Goal: Task Accomplishment & Management: Complete application form

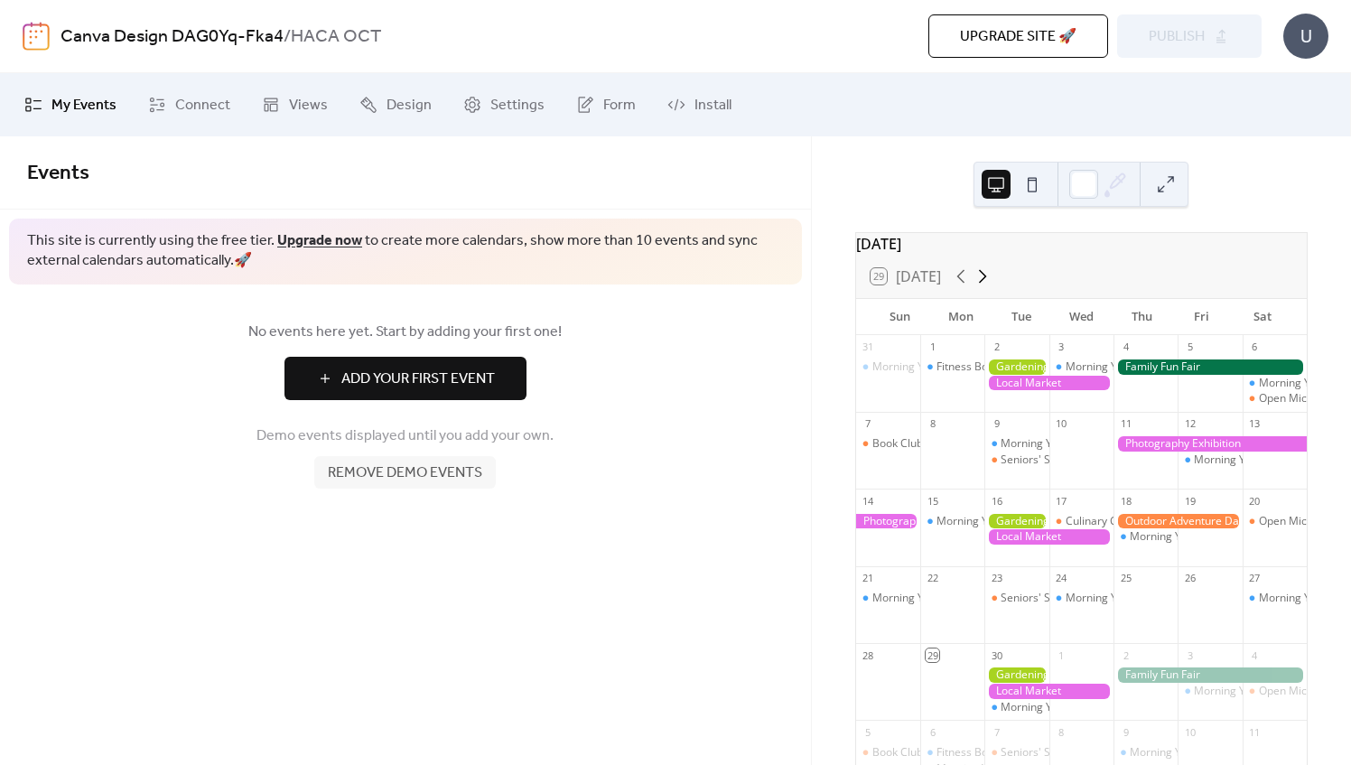
click at [987, 282] on icon at bounding box center [983, 277] width 22 height 22
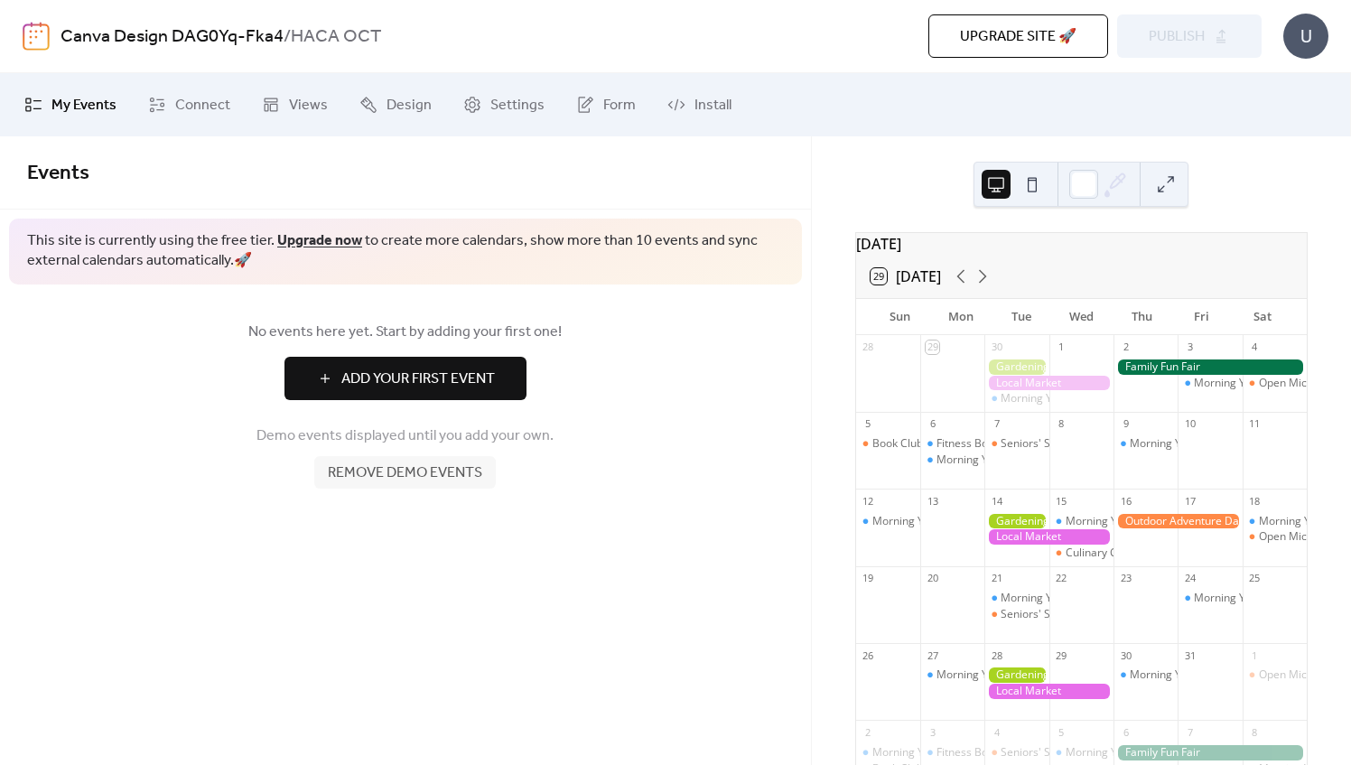
click at [1192, 375] on div at bounding box center [1210, 366] width 193 height 15
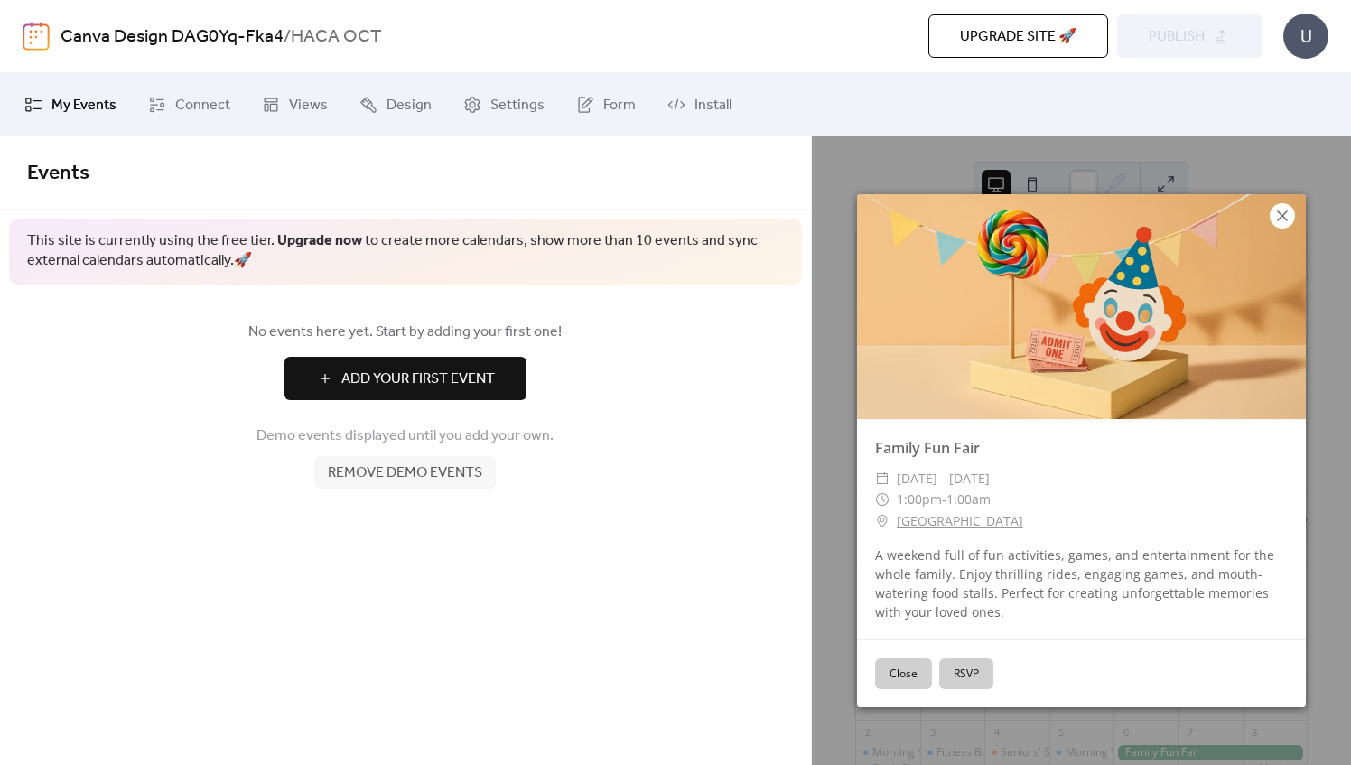
click at [1288, 215] on icon at bounding box center [1283, 216] width 22 height 22
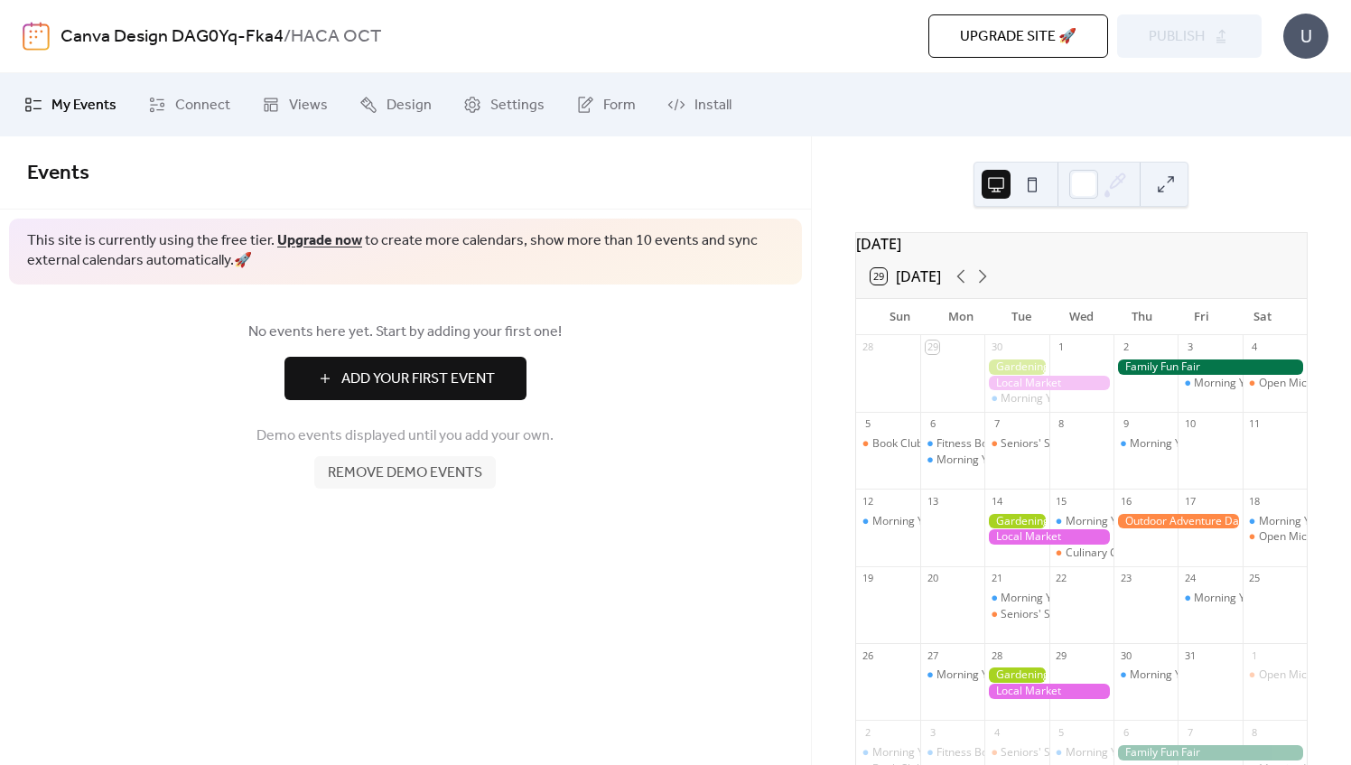
click at [1328, 701] on div "[DATE] 29 [DATE] [PERSON_NAME] Tue Wed Thu Fri Sat 28 29 30 Morning Yoga Bliss …" at bounding box center [1081, 450] width 539 height 629
click at [390, 484] on span "Remove demo events" at bounding box center [405, 473] width 154 height 22
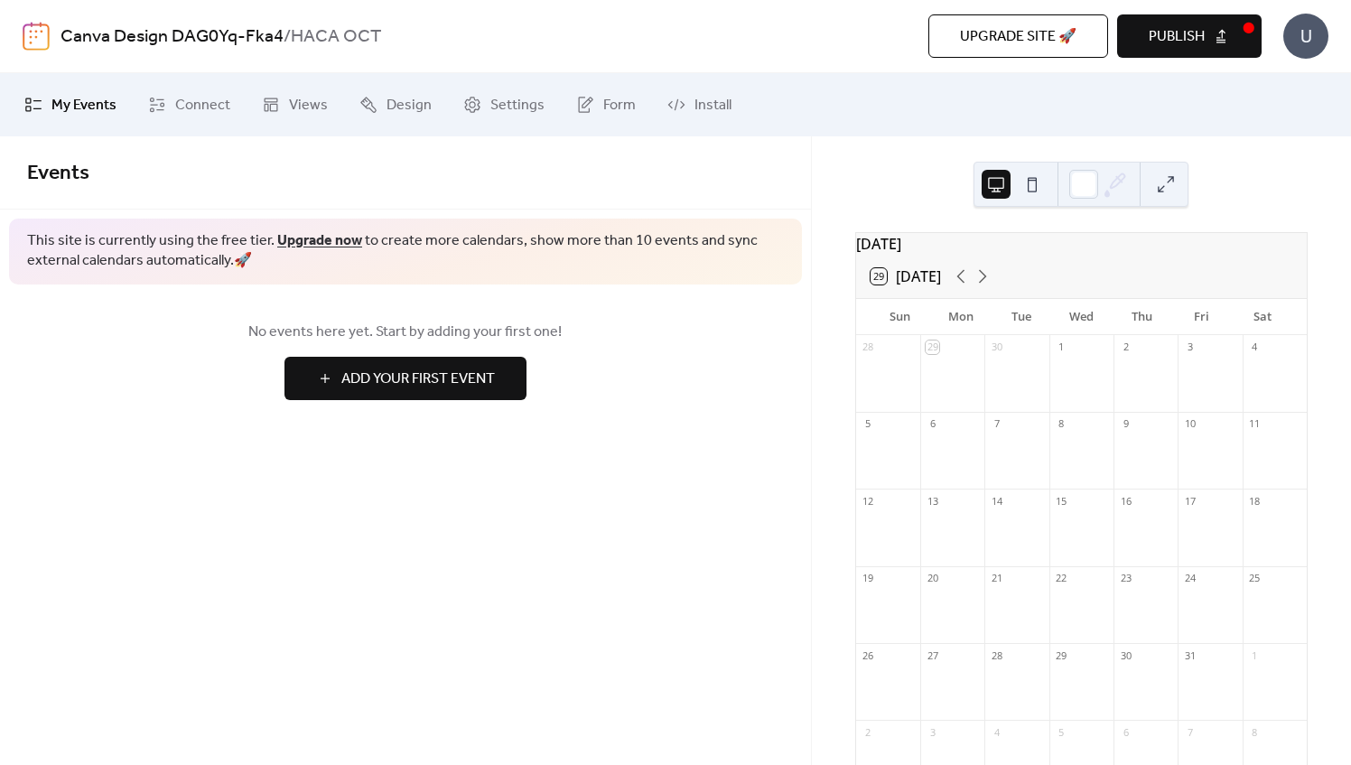
click at [365, 389] on span "Add Your First Event" at bounding box center [418, 380] width 154 height 22
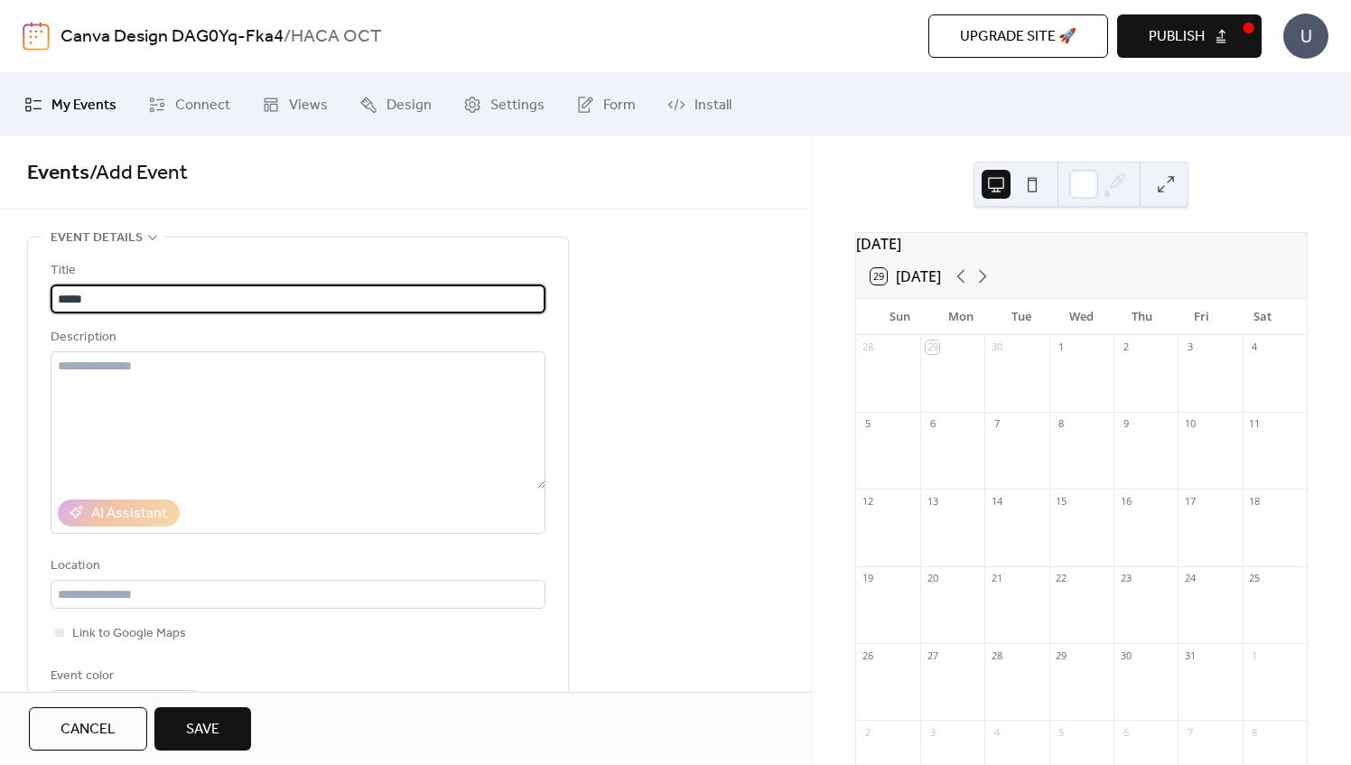
type input "****"
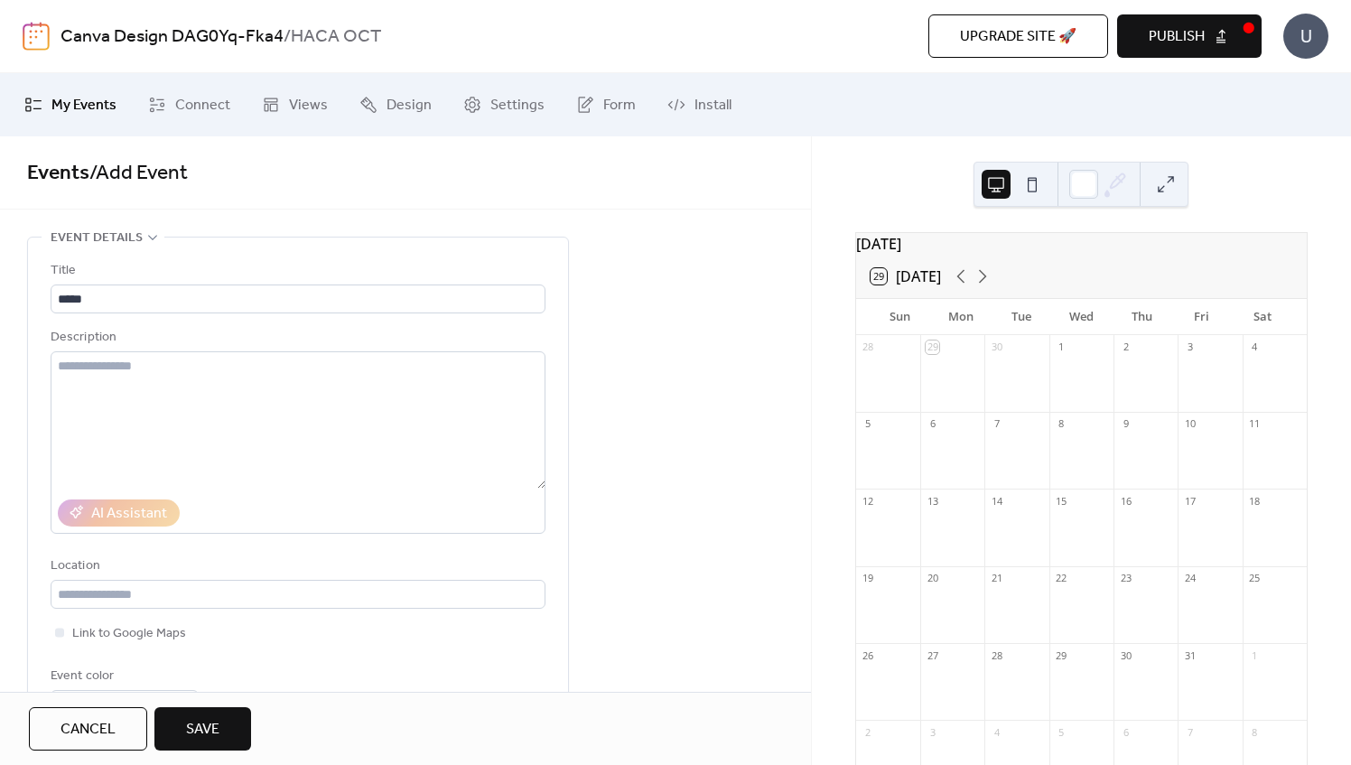
click at [1243, 389] on div at bounding box center [1275, 382] width 64 height 46
click at [1254, 383] on div at bounding box center [1275, 382] width 64 height 46
click at [1255, 381] on div at bounding box center [1275, 382] width 64 height 46
click at [62, 109] on span "My Events" at bounding box center [83, 106] width 65 height 22
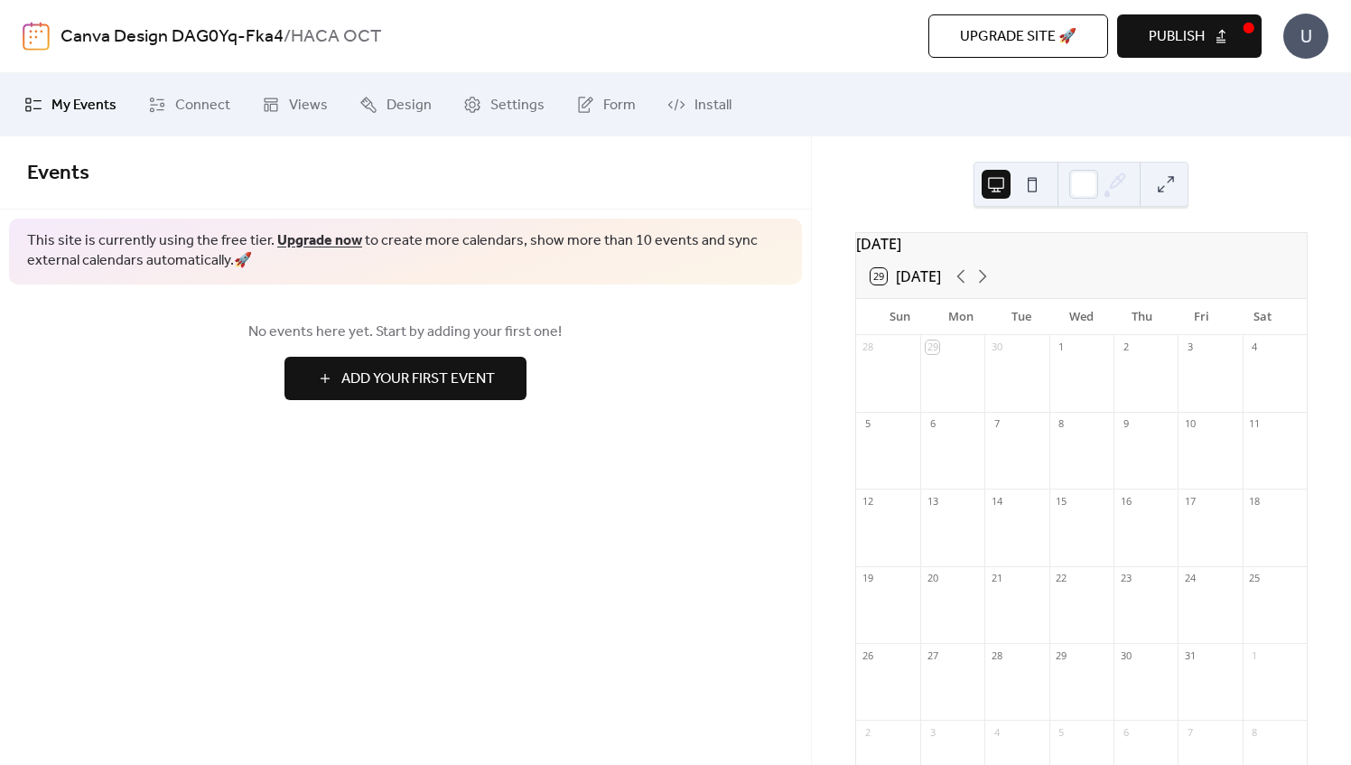
click at [400, 374] on span "Add Your First Event" at bounding box center [418, 380] width 154 height 22
